Goal: Check status: Check status

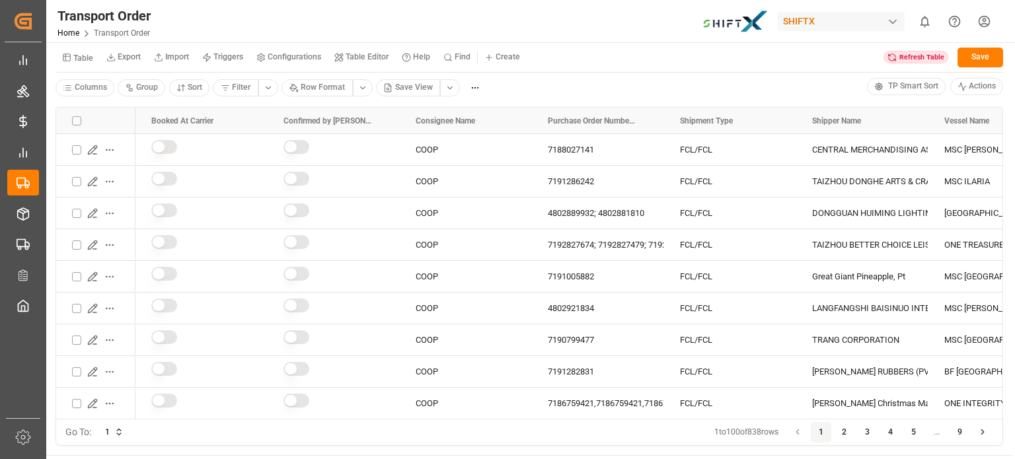
scroll to position [335, 0]
